Goal: Navigation & Orientation: Find specific page/section

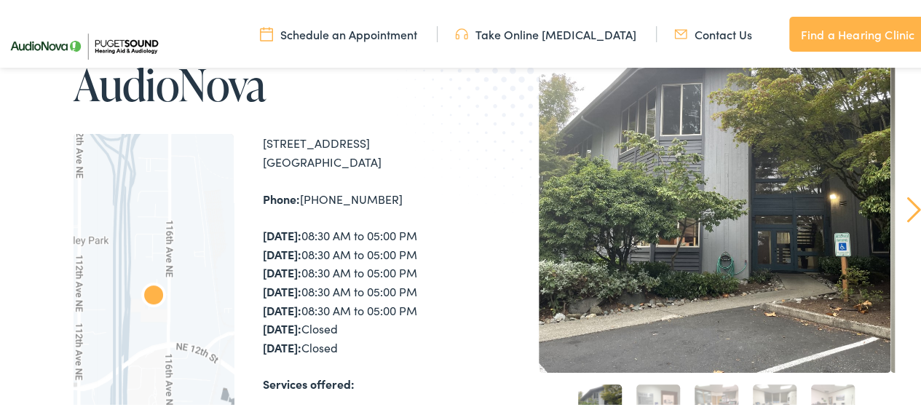
scroll to position [184, 0]
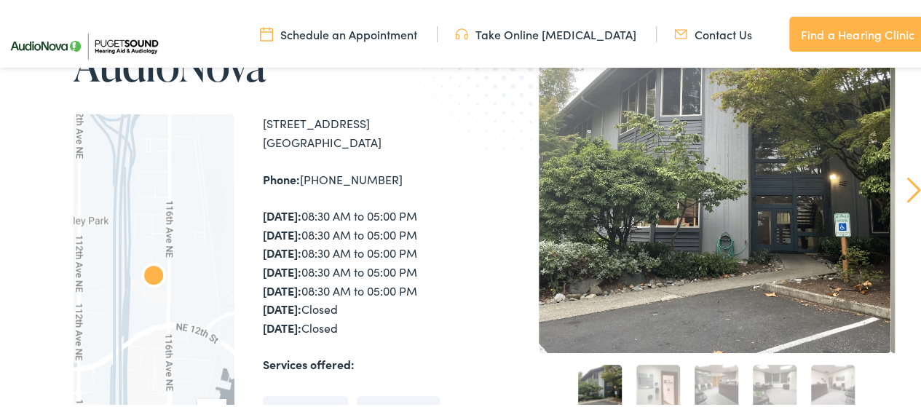
click at [917, 400] on div "Home / Locations / AudioNova AudioNova To navigate the map with touch gestures …" at bounding box center [466, 306] width 932 height 760
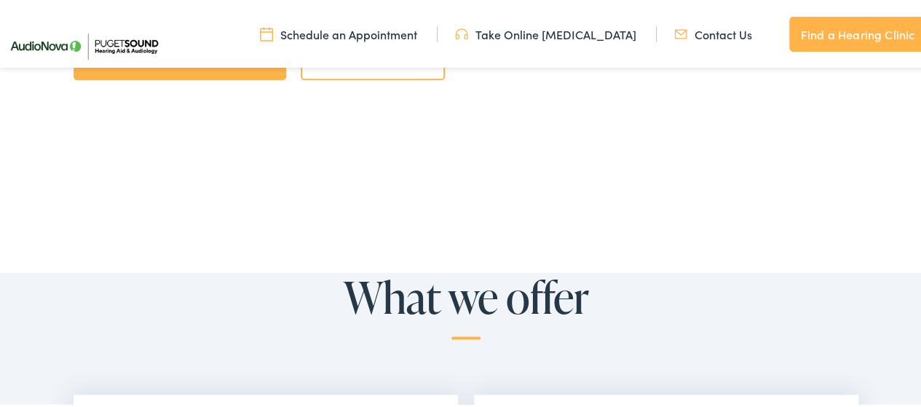
scroll to position [825, 0]
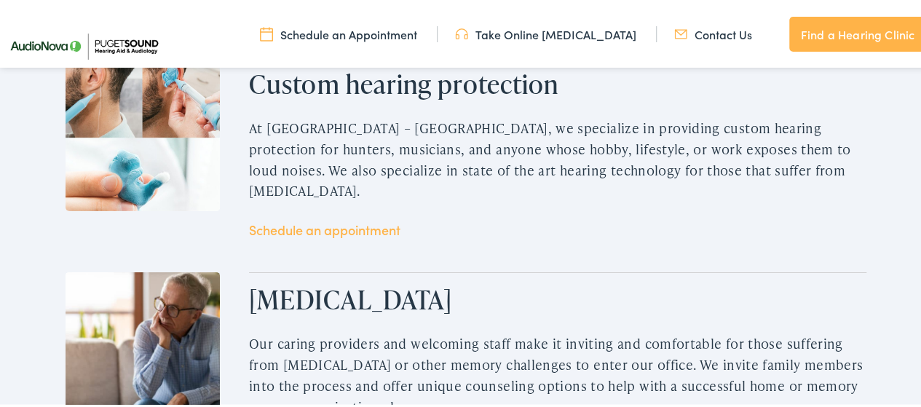
scroll to position [2141, 0]
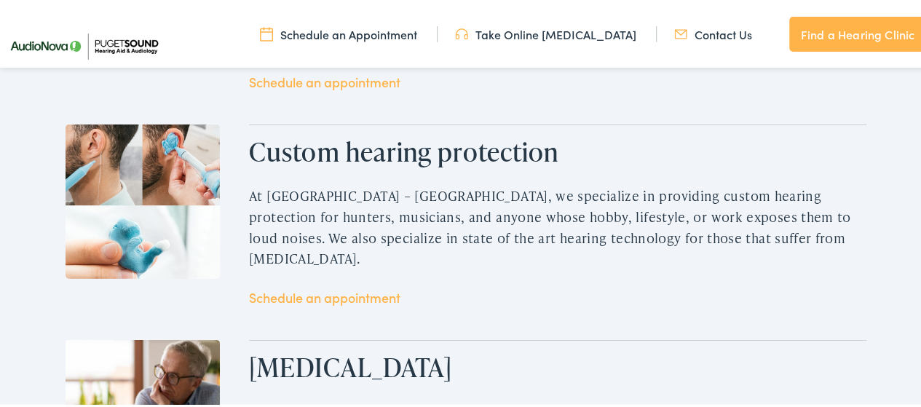
click at [905, 28] on link "Find a Hearing Clinic" at bounding box center [857, 32] width 137 height 35
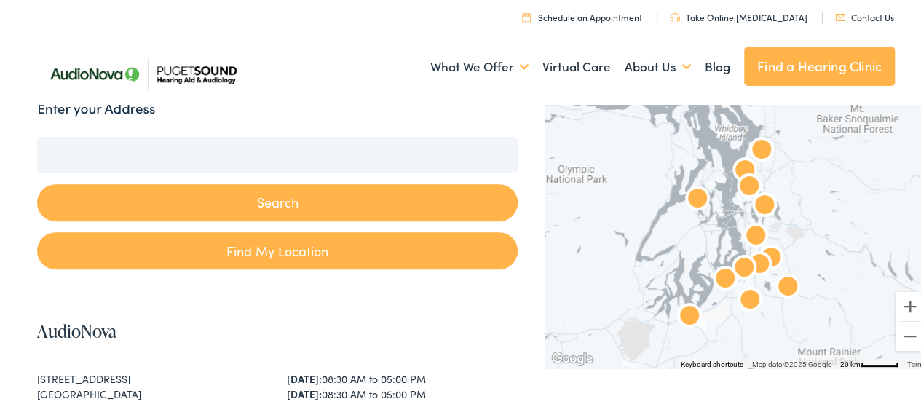
scroll to position [213, 0]
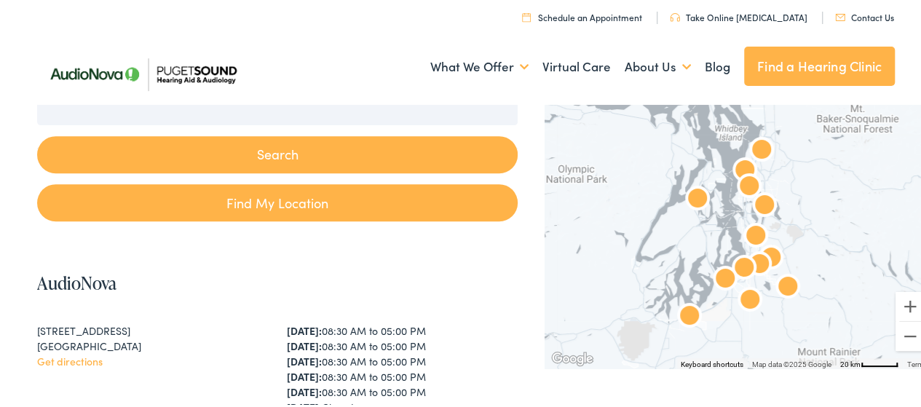
click at [550, 346] on div "Keyboard shortcuts Map Data Map data ©2025 Google Map data ©2025 Google 20 km C…" at bounding box center [737, 232] width 387 height 268
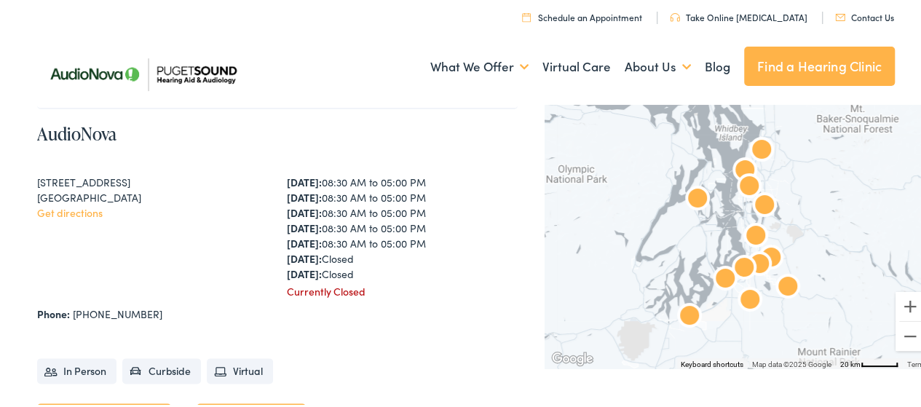
scroll to position [777, 0]
